Goal: Navigation & Orientation: Go to known website

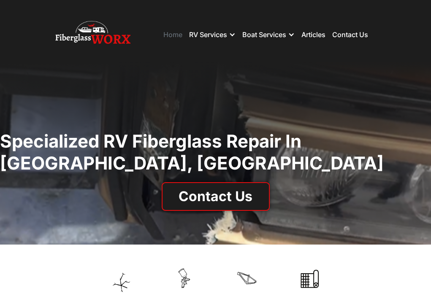
click at [167, 31] on link "Home" at bounding box center [172, 34] width 19 height 8
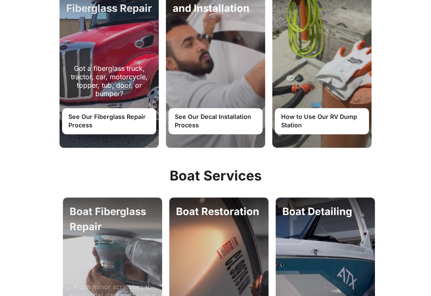
scroll to position [648, 0]
